Goal: Task Accomplishment & Management: Complete application form

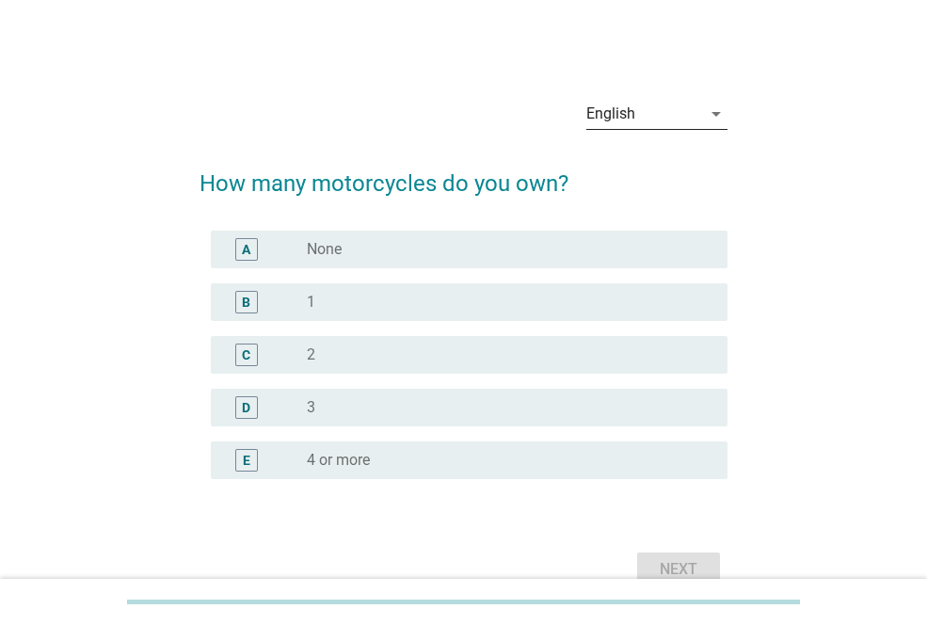
click at [720, 114] on icon "arrow_drop_down" at bounding box center [716, 114] width 23 height 23
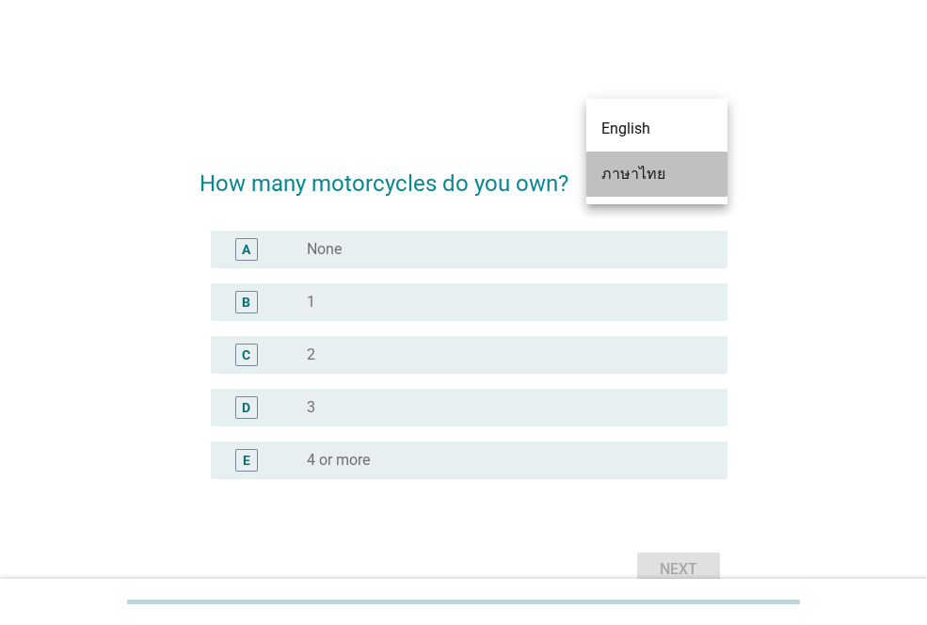
click at [680, 173] on div "ภาษาไทย" at bounding box center [657, 174] width 111 height 23
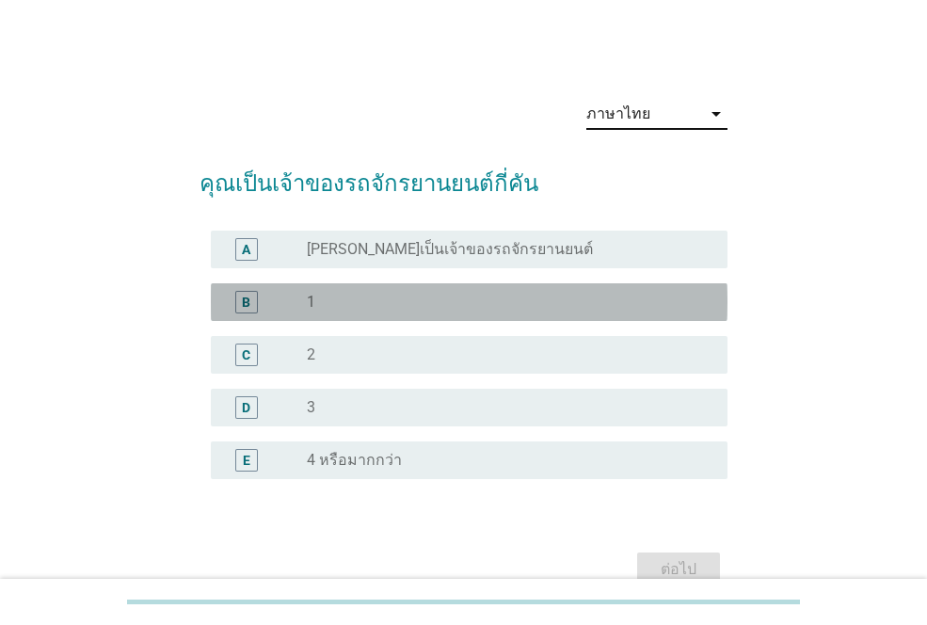
click at [340, 296] on div "radio_button_unchecked 1" at bounding box center [502, 302] width 391 height 19
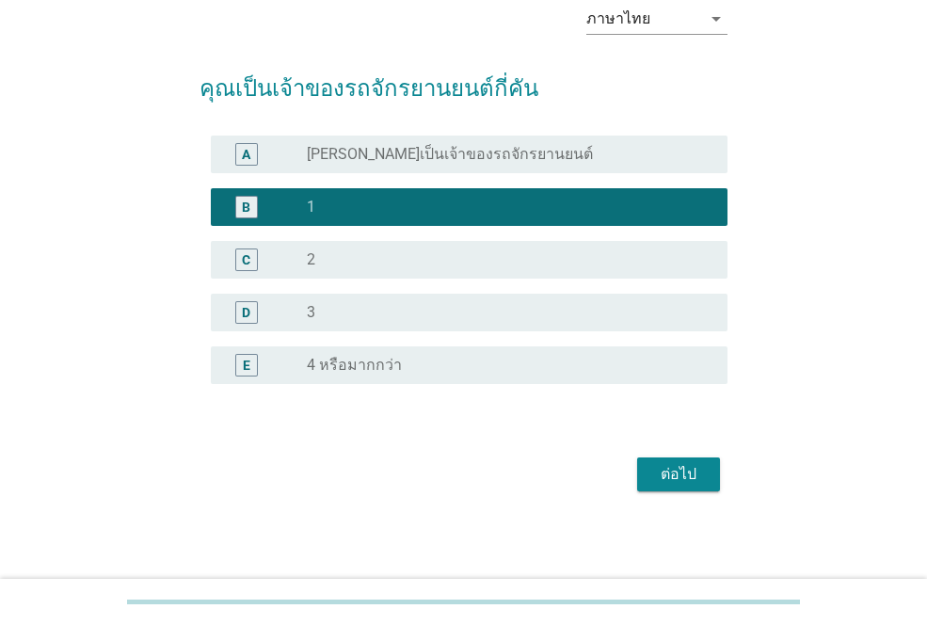
scroll to position [96, 0]
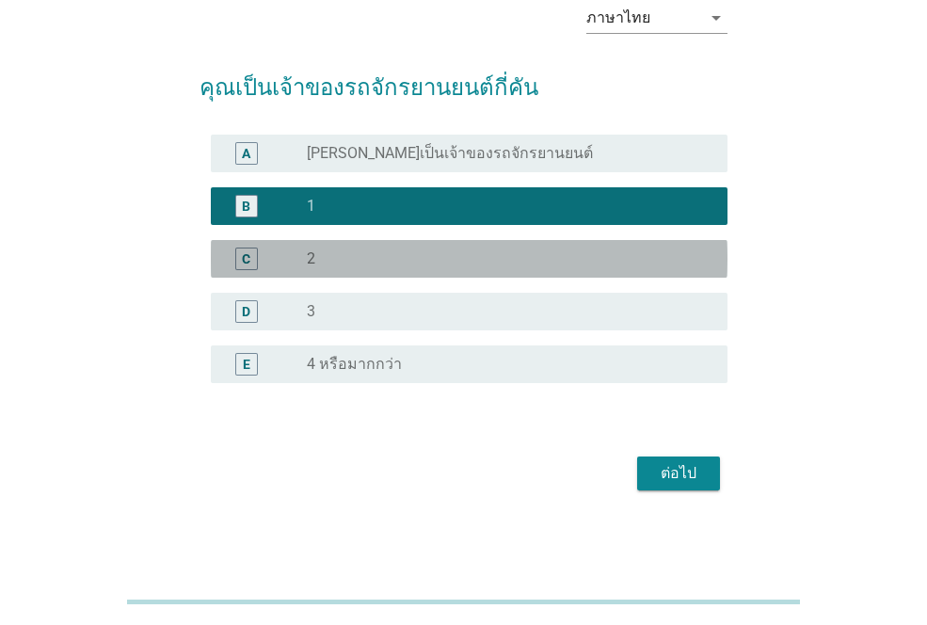
click at [324, 244] on div "C radio_button_unchecked 2" at bounding box center [469, 259] width 517 height 38
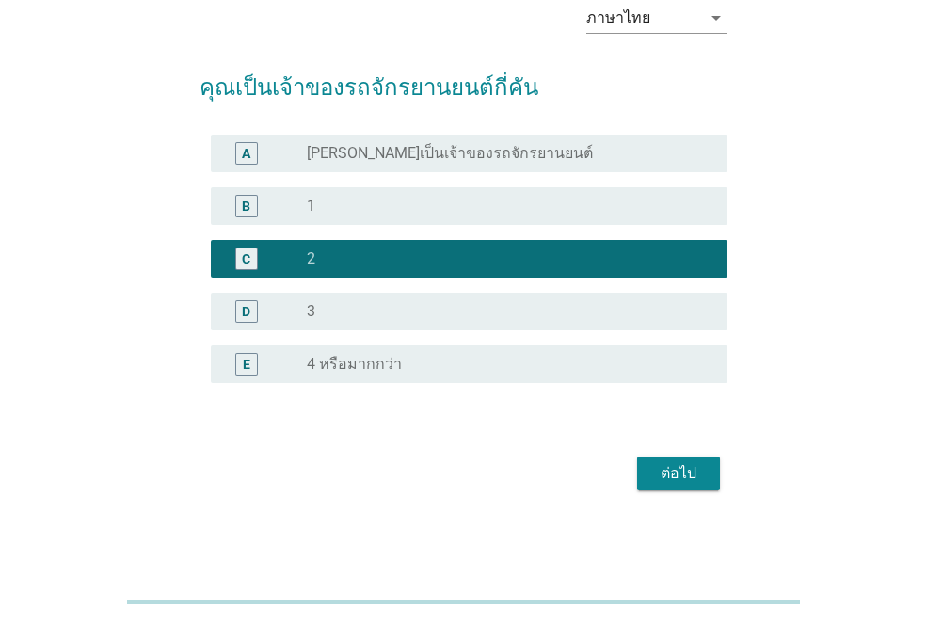
click at [659, 471] on div "ต่อไป" at bounding box center [678, 473] width 53 height 23
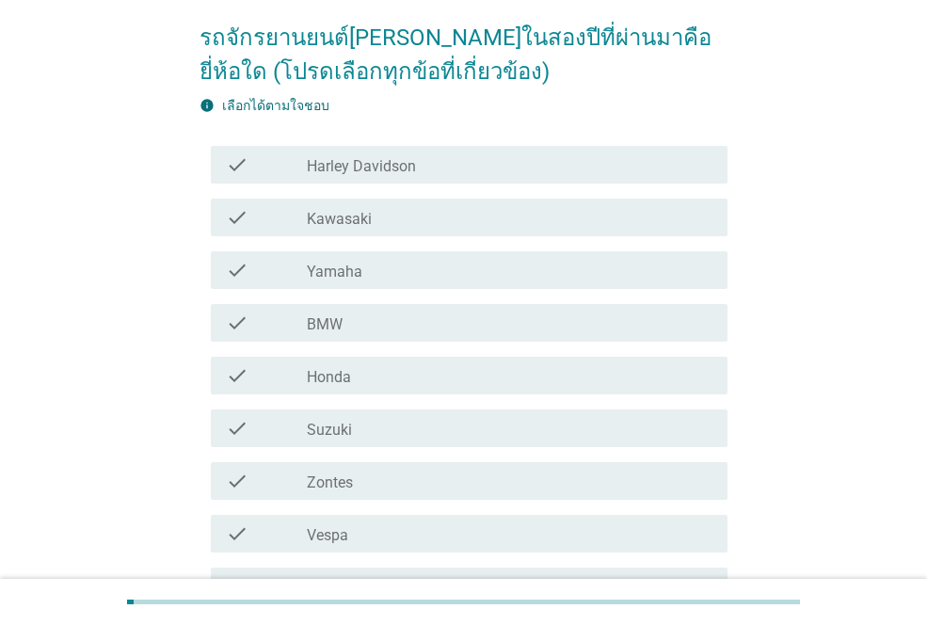
scroll to position [188, 0]
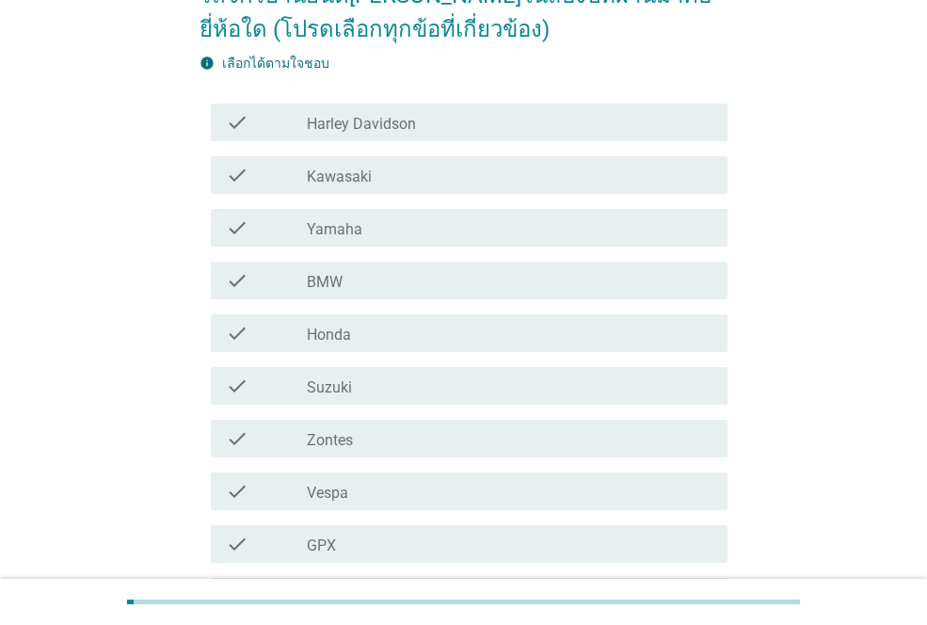
click at [382, 231] on div "check_box_outline_blank Yamaha" at bounding box center [510, 228] width 406 height 23
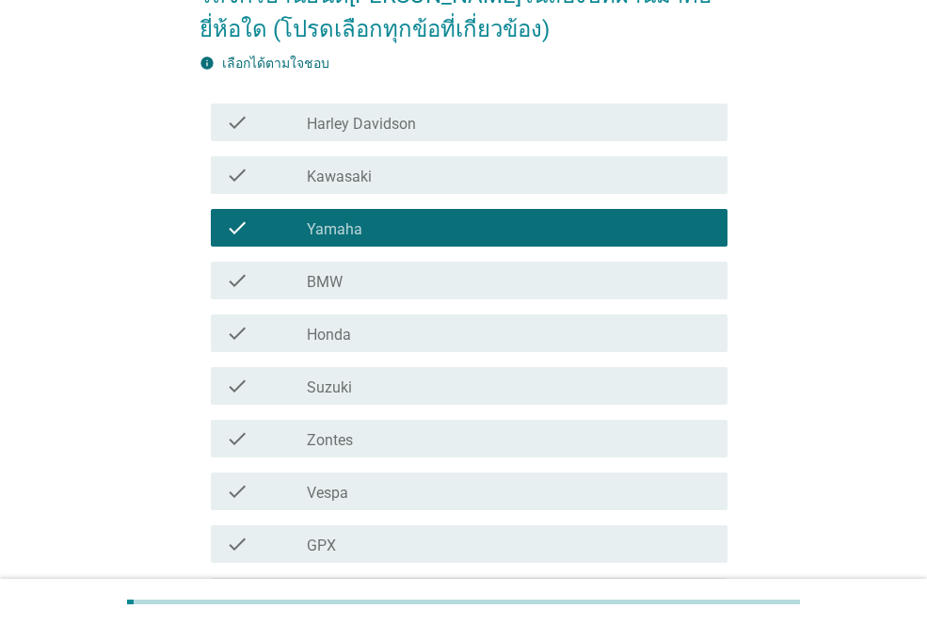
click at [346, 344] on label "Honda" at bounding box center [329, 335] width 44 height 19
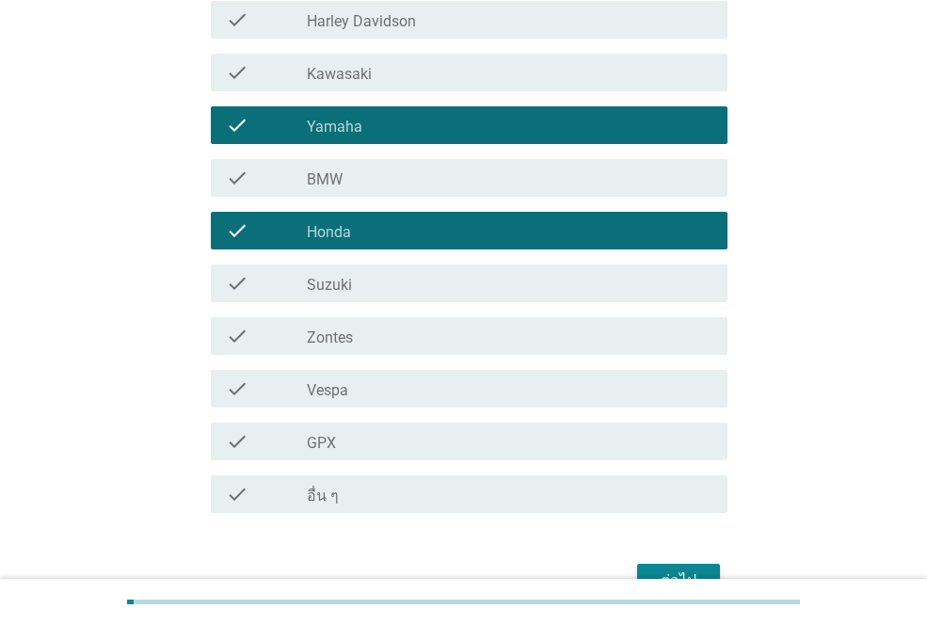
scroll to position [398, 0]
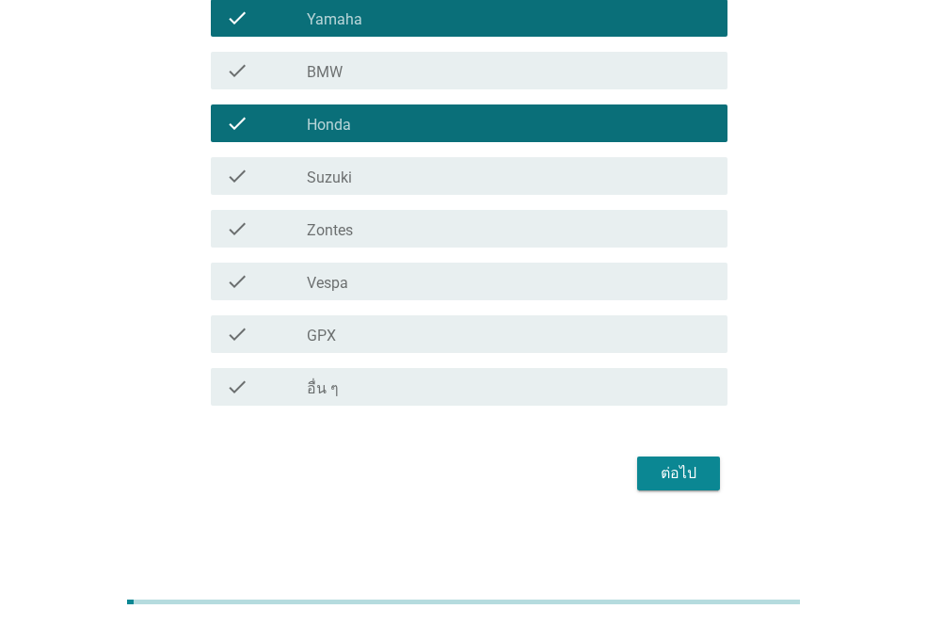
click at [662, 473] on div "ต่อไป" at bounding box center [678, 473] width 53 height 23
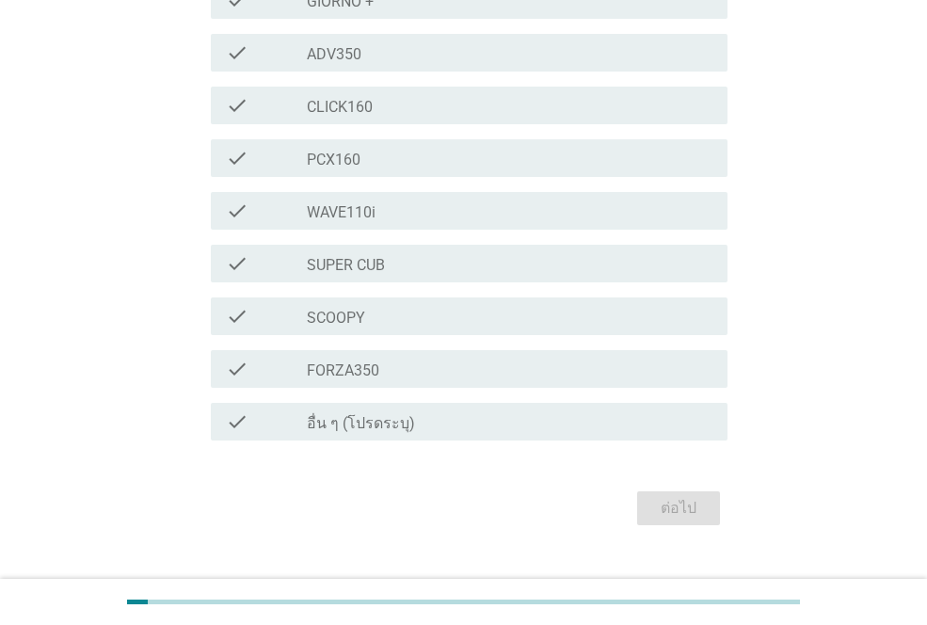
scroll to position [556, 0]
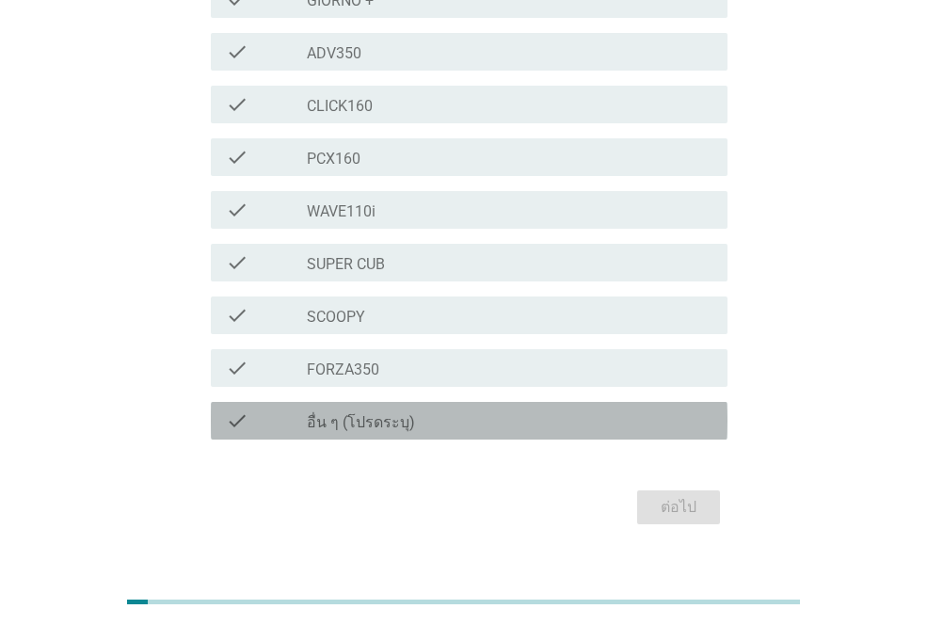
click at [340, 413] on label "อื่น ๆ (โปรดระบุ)" at bounding box center [361, 422] width 108 height 19
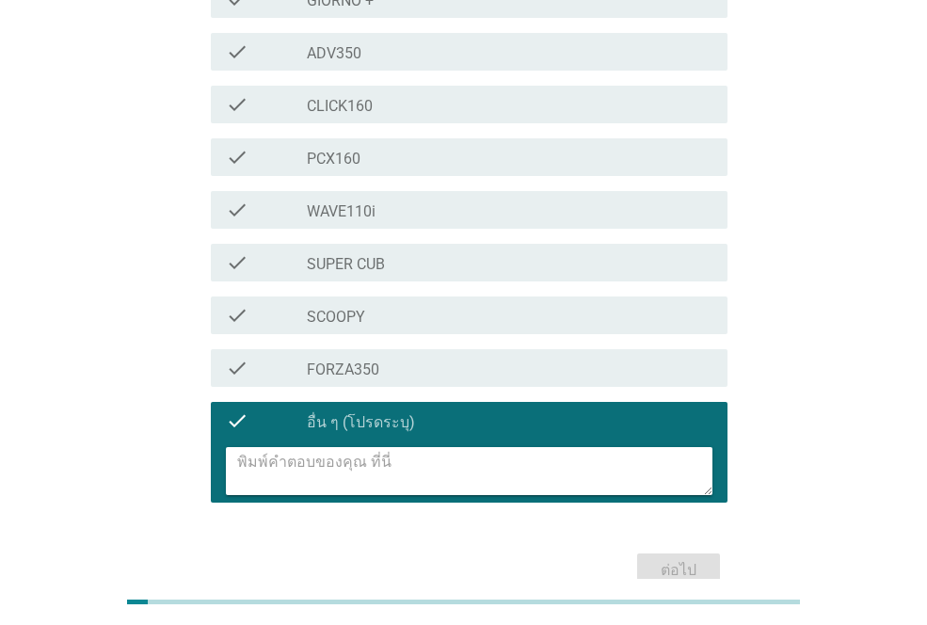
click at [318, 447] on textarea at bounding box center [474, 471] width 475 height 48
type textarea "ไม่มี"
click at [686, 559] on div "ต่อไป" at bounding box center [678, 570] width 53 height 23
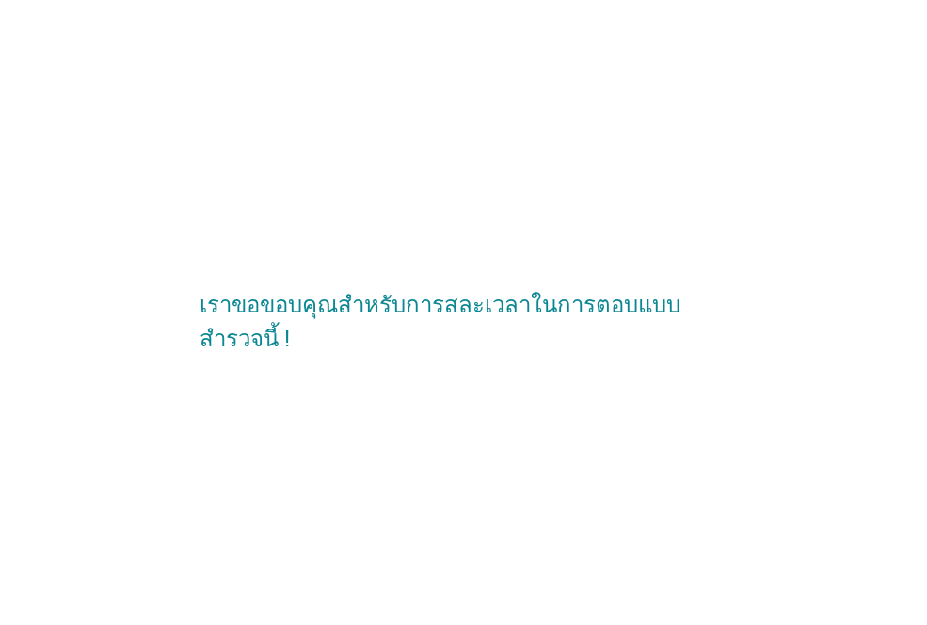
scroll to position [0, 0]
